Goal: Task Accomplishment & Management: Manage account settings

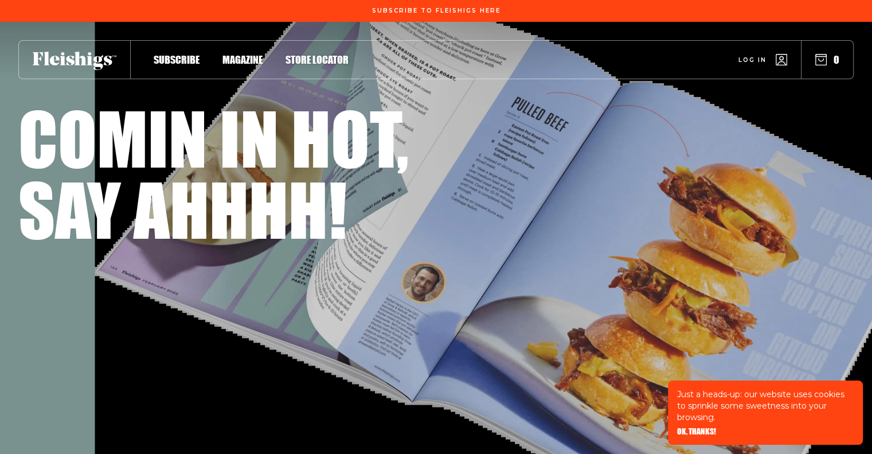
click at [753, 56] on span "Log in" at bounding box center [753, 51] width 28 height 9
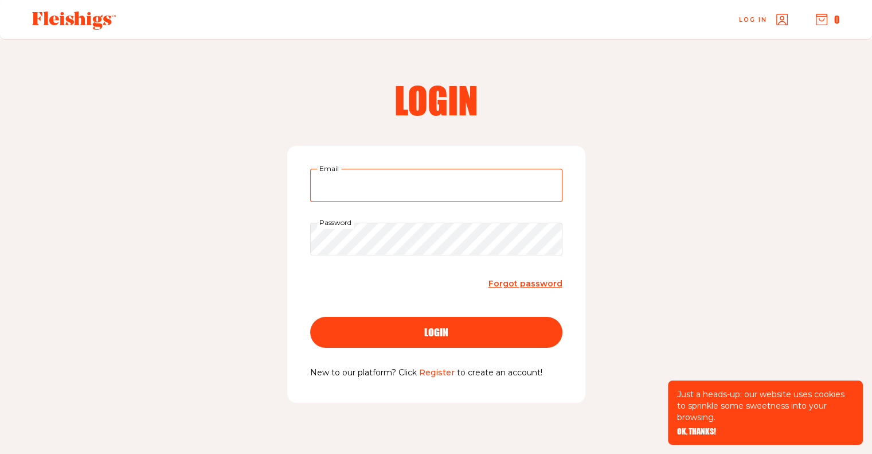
click at [361, 188] on input "Email" at bounding box center [436, 185] width 252 height 33
type input "cwolowik@gmailcom"
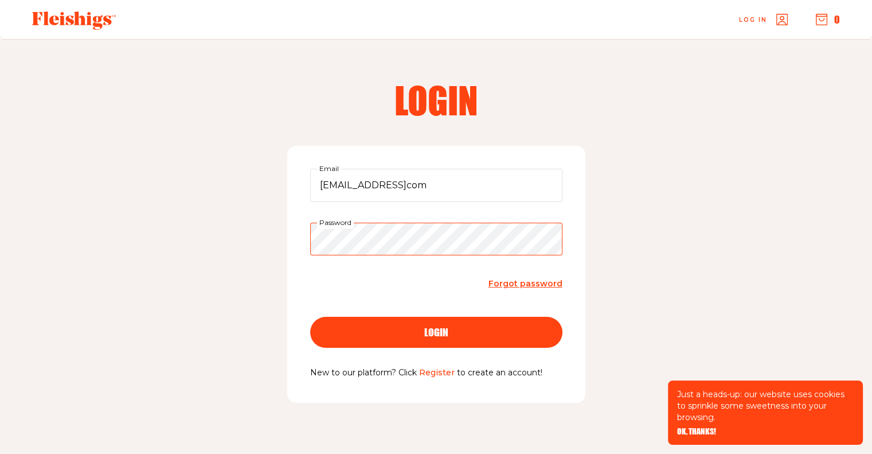
click at [310, 317] on button "login" at bounding box center [436, 332] width 252 height 31
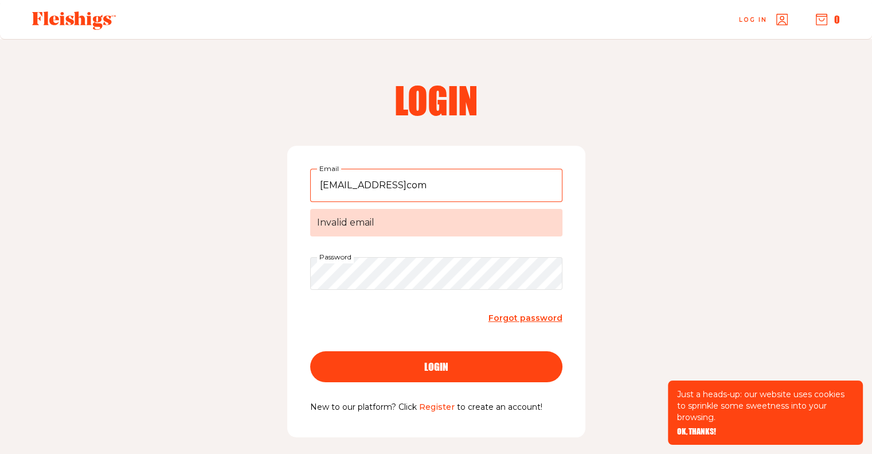
click at [529, 318] on span "Forgot password" at bounding box center [526, 317] width 74 height 10
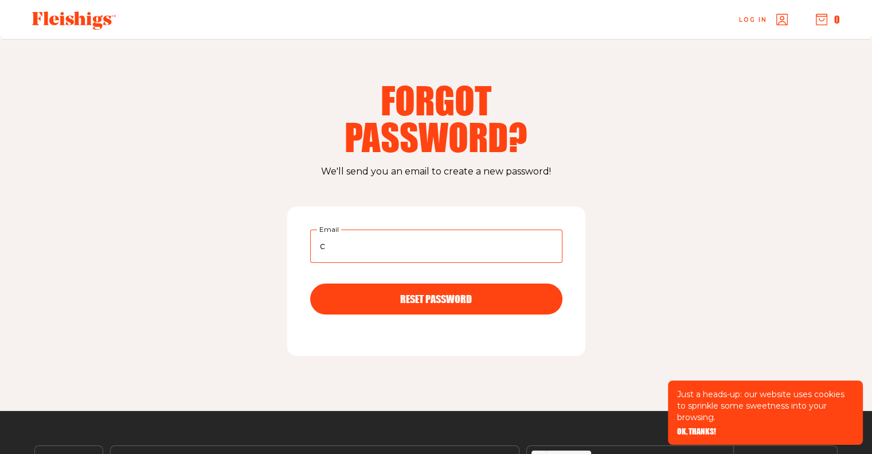
click at [361, 242] on input "c" at bounding box center [436, 245] width 252 height 33
type input "cwolowik@gmail.com"
click at [310, 283] on button "RESET PASSWORD" at bounding box center [436, 298] width 252 height 31
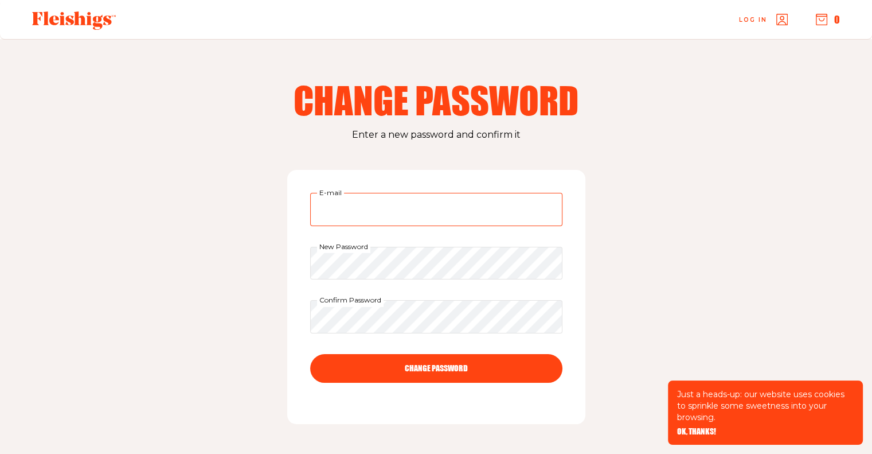
click at [355, 212] on input "E-mail" at bounding box center [436, 209] width 252 height 33
type input "cwolowik@gmail.com"
click at [459, 366] on button "CHANGE PASSWORD" at bounding box center [436, 368] width 252 height 29
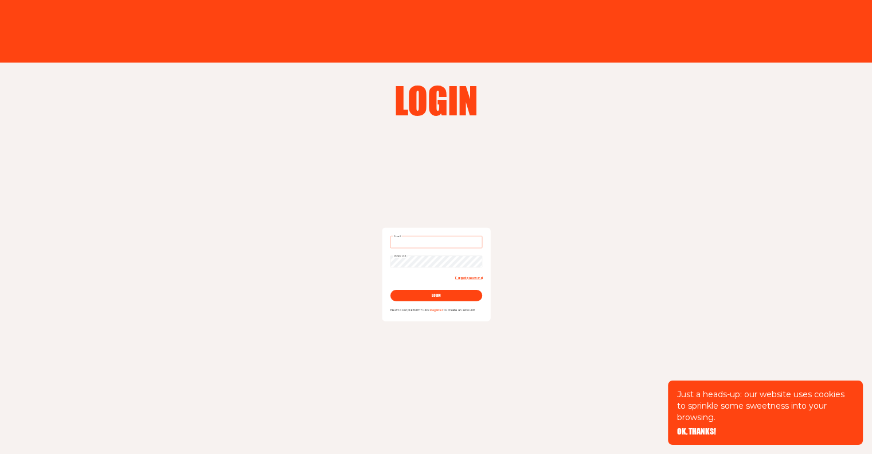
type input "cwolowik@gmail.com"
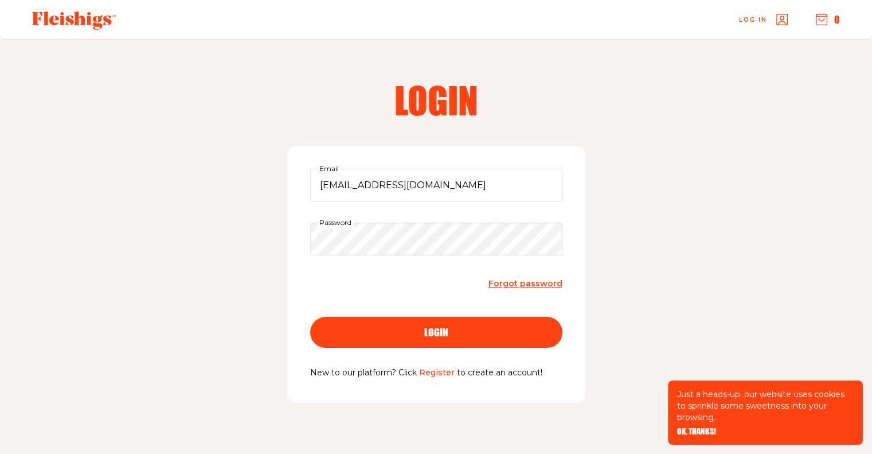
click at [437, 327] on span "login" at bounding box center [436, 322] width 24 height 10
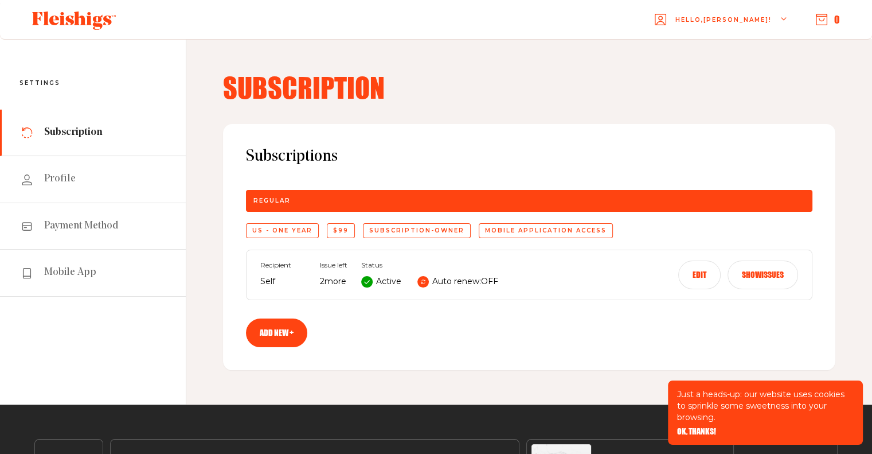
scroll to position [107, 0]
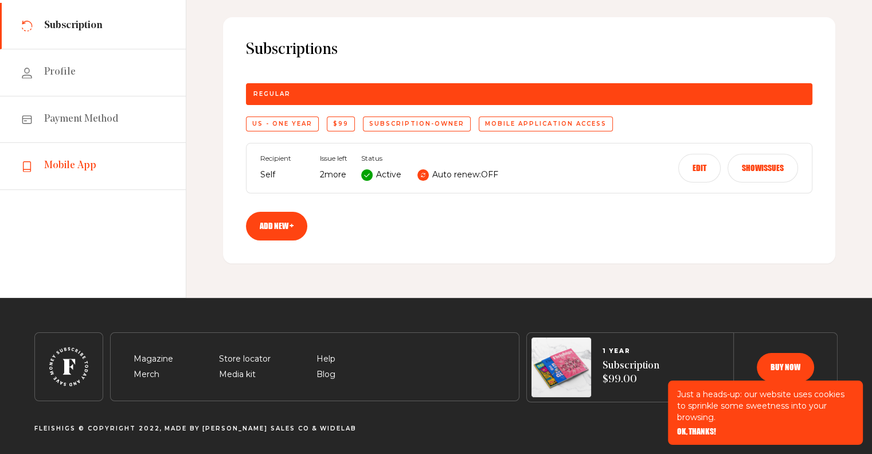
click at [76, 165] on span "Mobile App" at bounding box center [70, 166] width 52 height 14
